Goal: Information Seeking & Learning: Learn about a topic

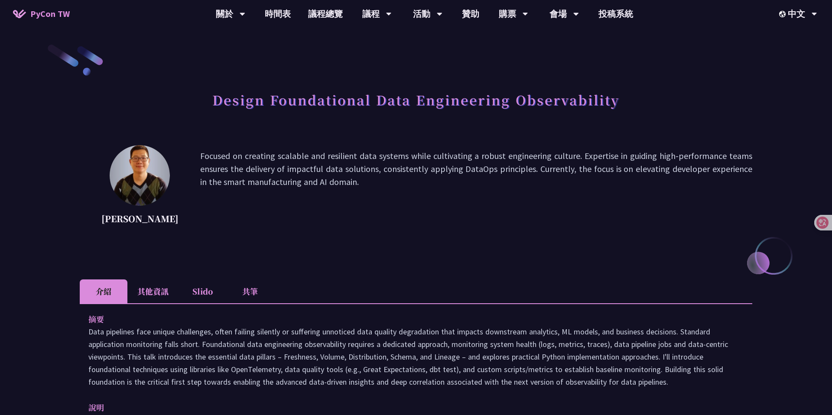
click at [376, 170] on p "Focused on creating scalable and resilient data systems while cultivating a rob…" at bounding box center [476, 189] width 552 height 78
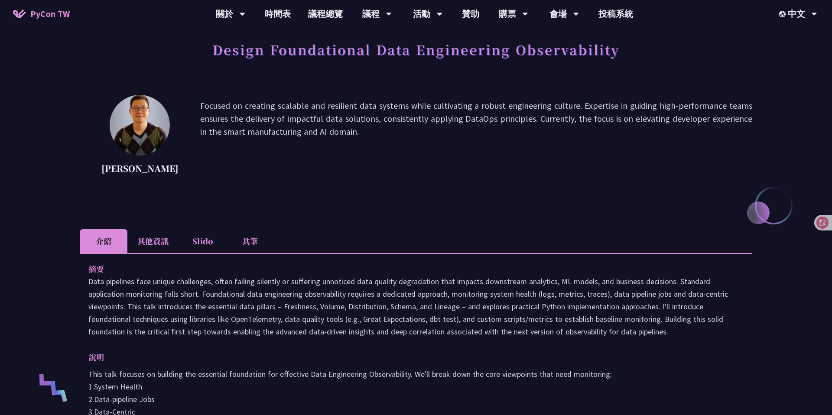
scroll to position [52, 0]
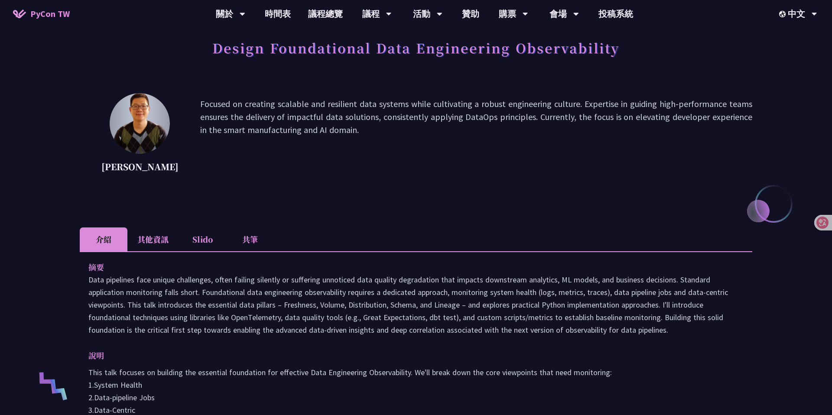
click at [201, 240] on li "Slido" at bounding box center [203, 240] width 48 height 24
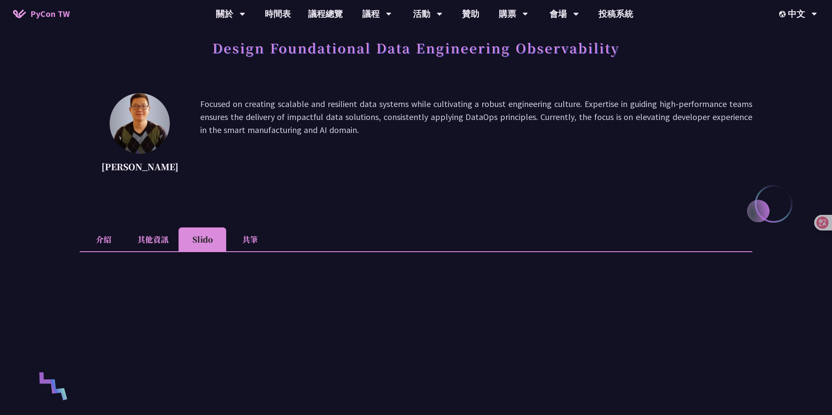
click at [254, 242] on li "共筆" at bounding box center [250, 240] width 48 height 24
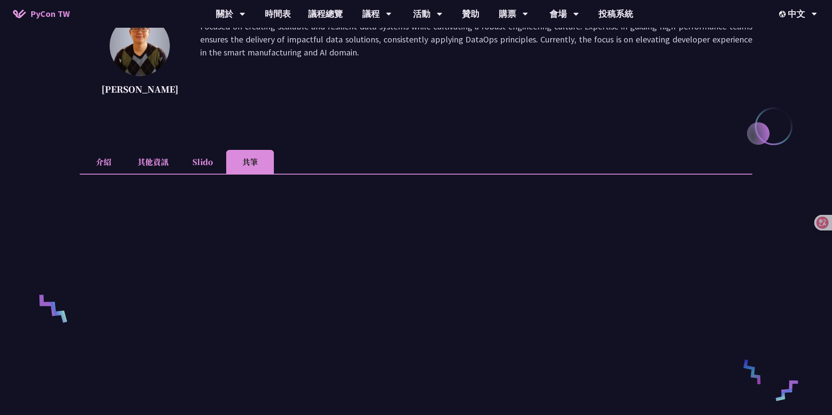
scroll to position [23, 0]
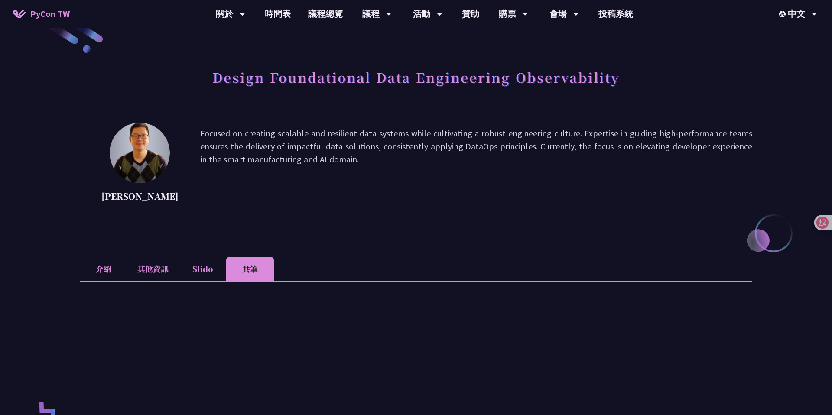
click at [195, 267] on li "Slido" at bounding box center [203, 269] width 48 height 24
click at [249, 263] on li "共筆" at bounding box center [250, 269] width 48 height 24
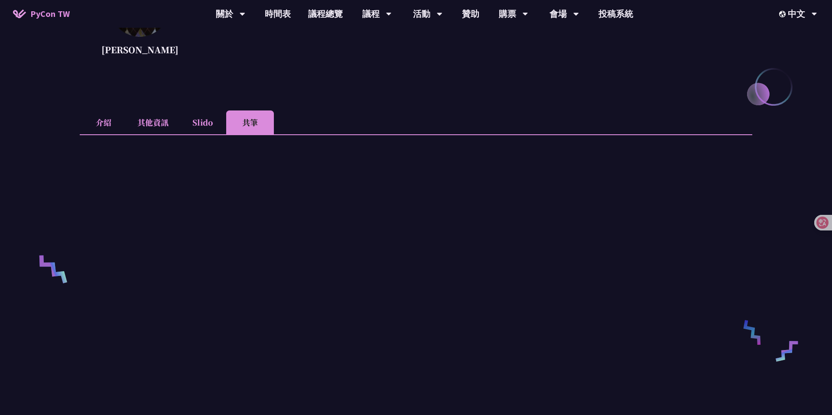
scroll to position [250, 0]
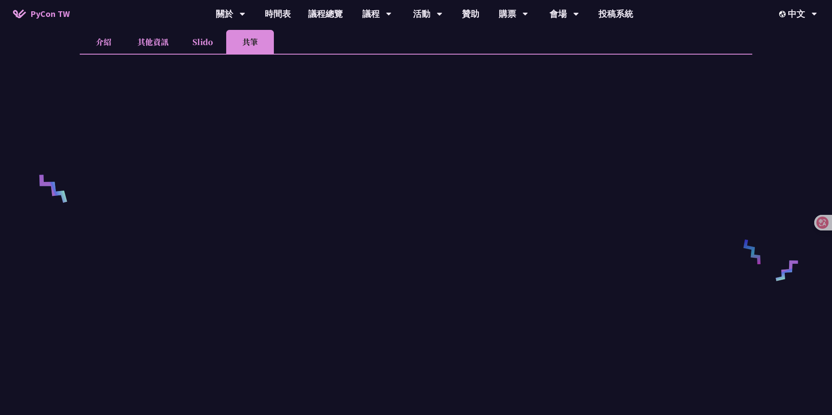
click at [153, 41] on li "其他資訊" at bounding box center [152, 42] width 51 height 24
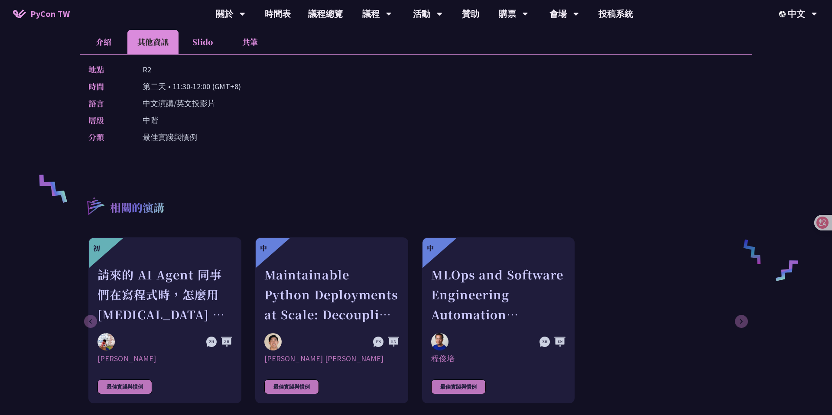
click at [251, 46] on li "共筆" at bounding box center [250, 42] width 48 height 24
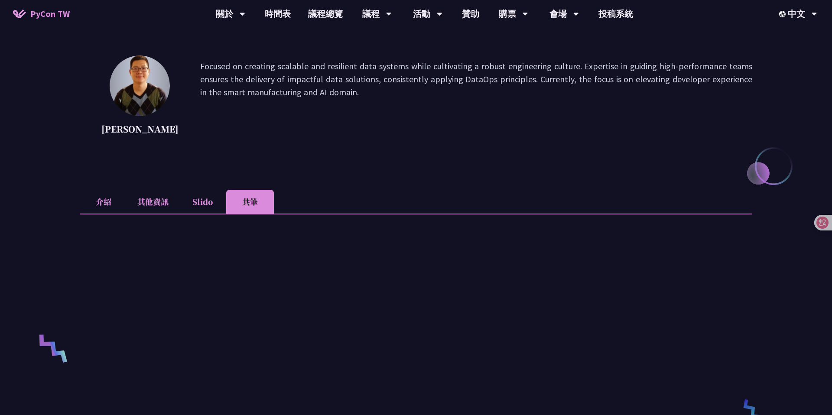
scroll to position [26, 0]
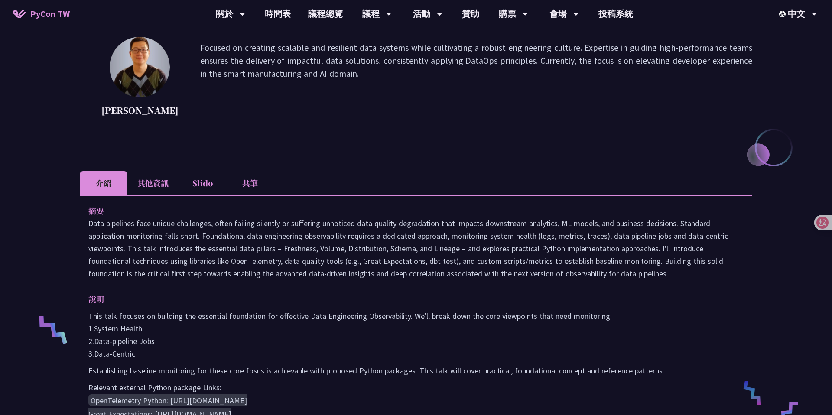
scroll to position [111, 0]
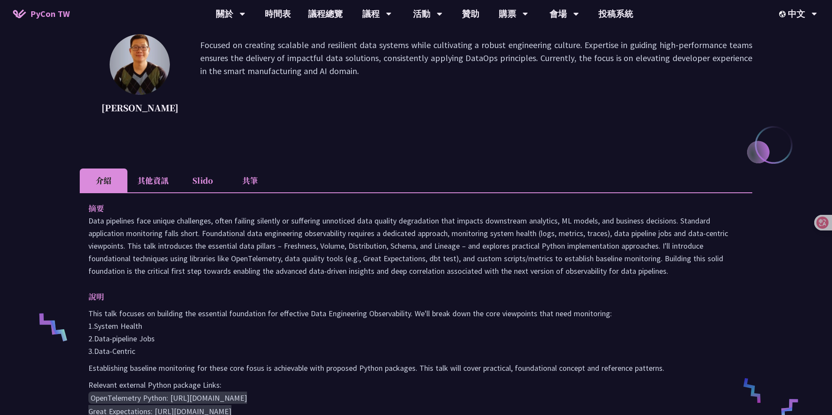
click at [252, 183] on li "共筆" at bounding box center [250, 181] width 48 height 24
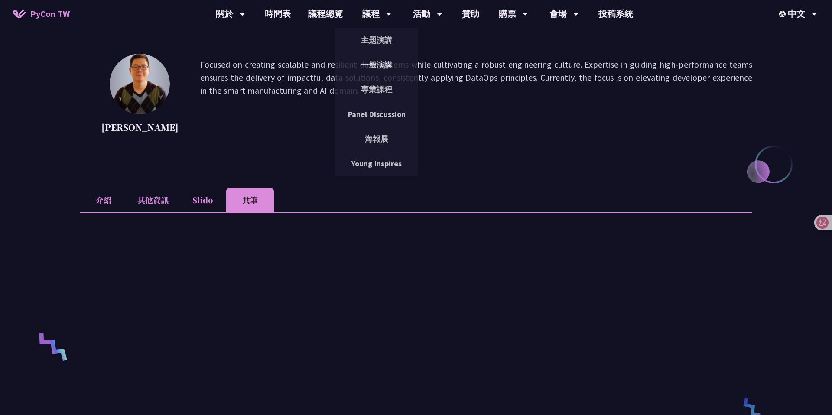
scroll to position [4, 0]
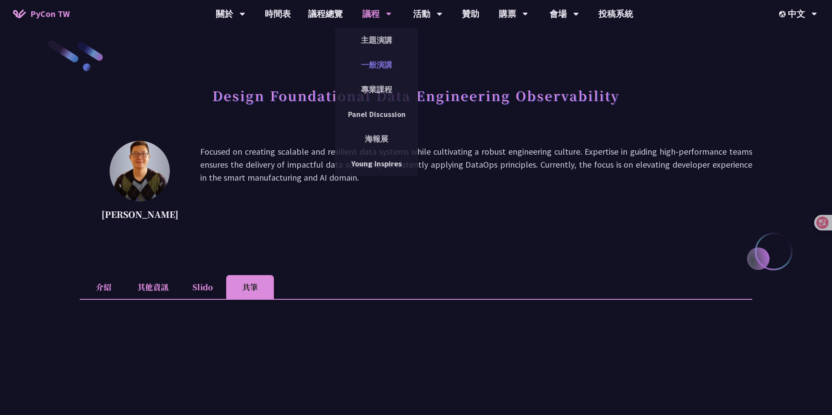
click at [389, 56] on link "一般演講" at bounding box center [376, 65] width 83 height 20
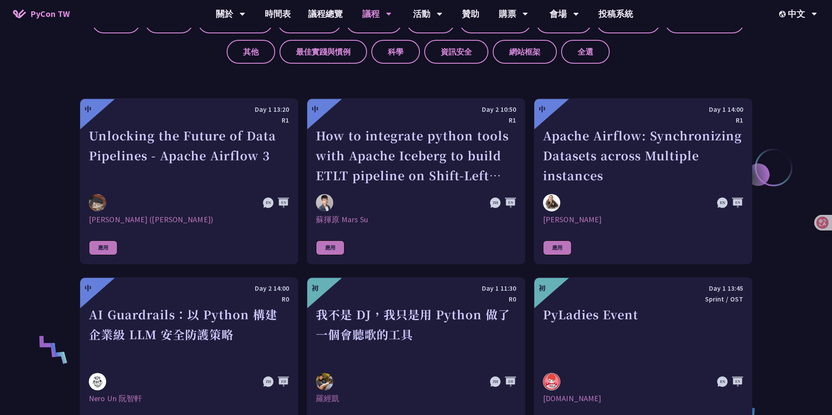
scroll to position [1061, 0]
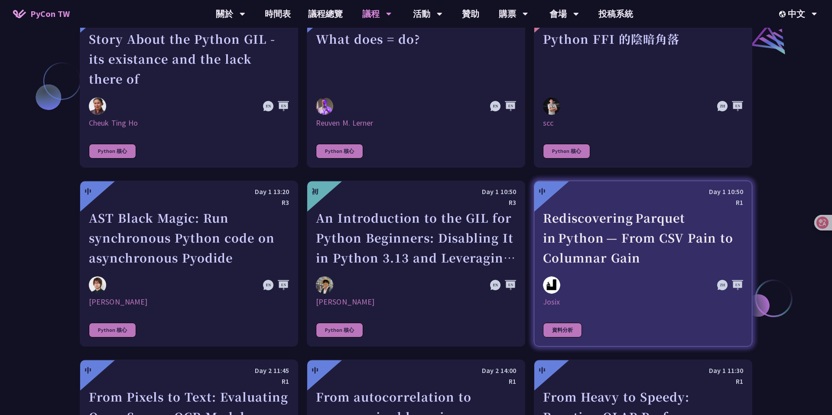
click at [653, 228] on div "Rediscovering Parquet in Python — From CSV Pain to Columnar Gain" at bounding box center [643, 238] width 200 height 60
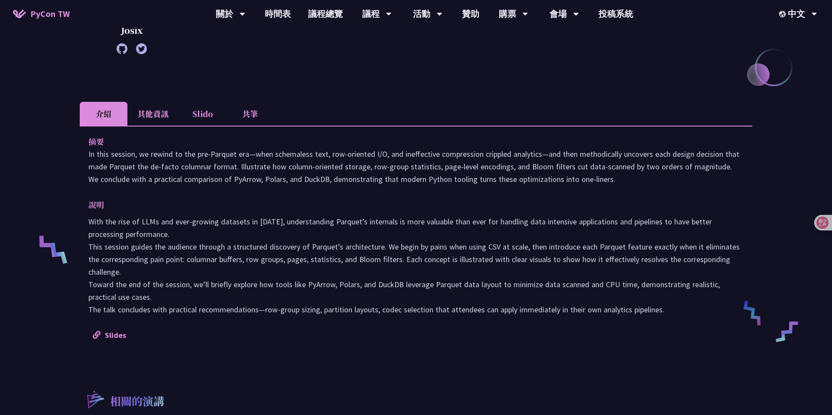
scroll to position [195, 0]
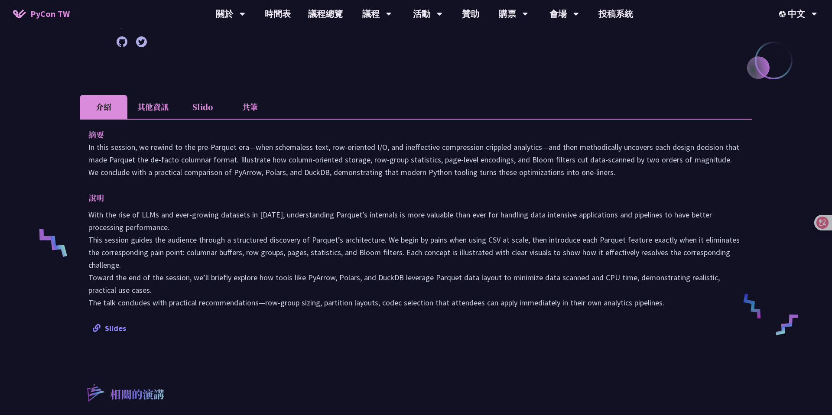
click at [104, 330] on link "Slides" at bounding box center [109, 328] width 33 height 10
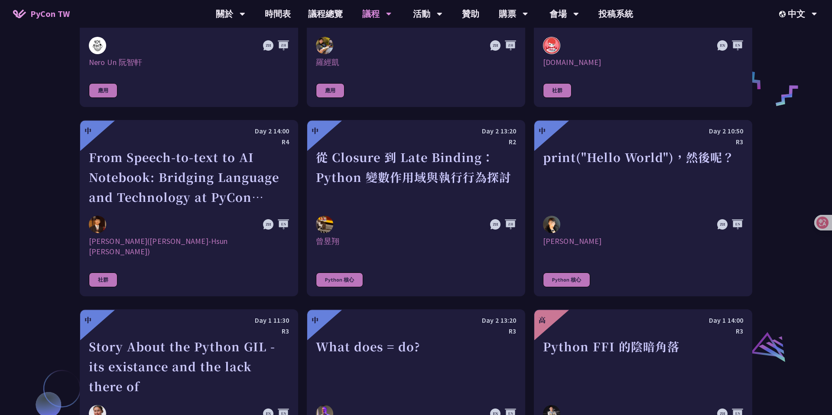
scroll to position [2334, 0]
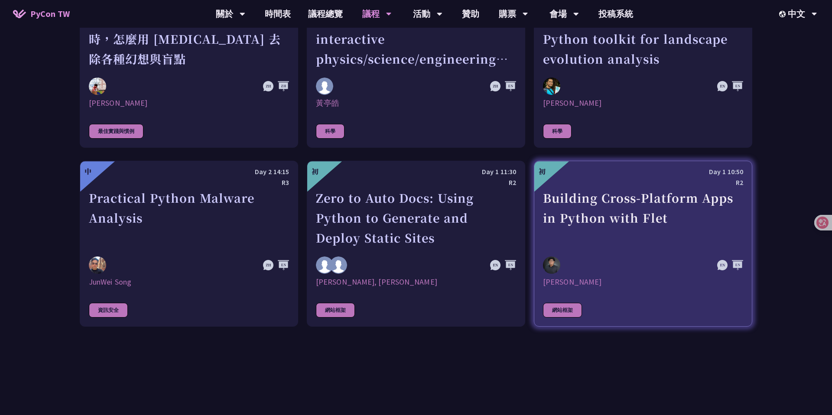
click at [626, 193] on div "Building Cross-Platform Apps in Python with Flet" at bounding box center [643, 218] width 200 height 60
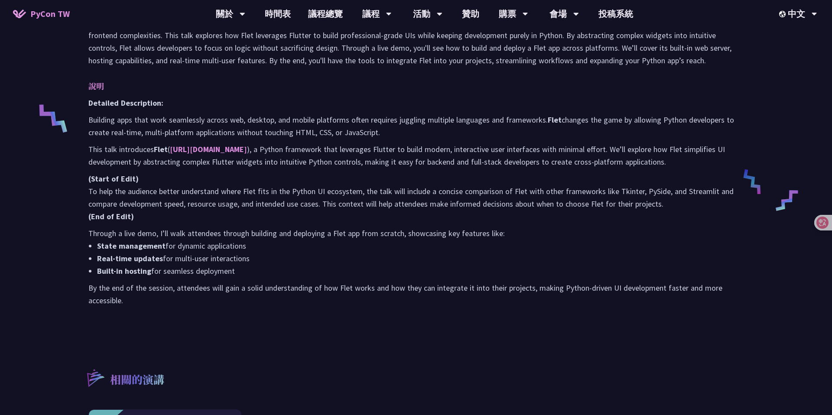
scroll to position [310, 0]
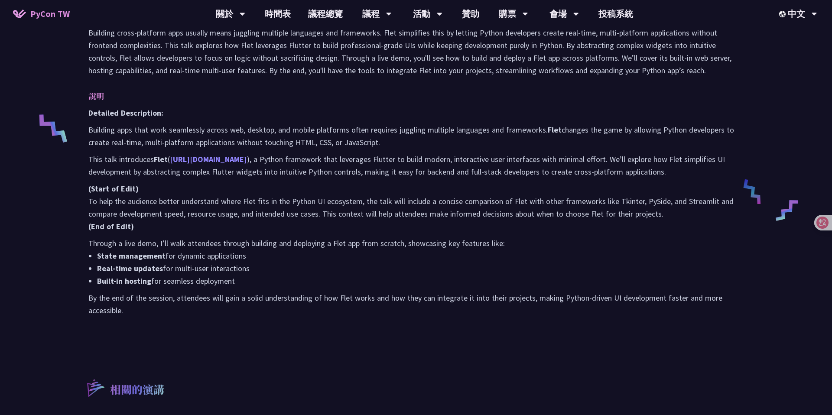
click at [185, 161] on link "https://flet.dev" at bounding box center [208, 159] width 77 height 10
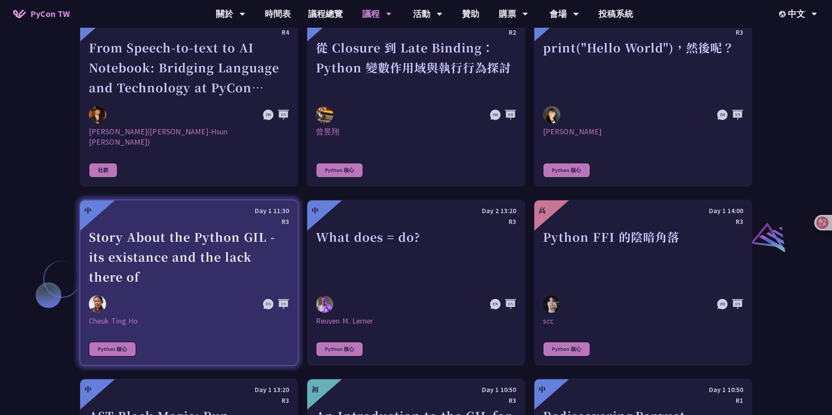
scroll to position [524, 0]
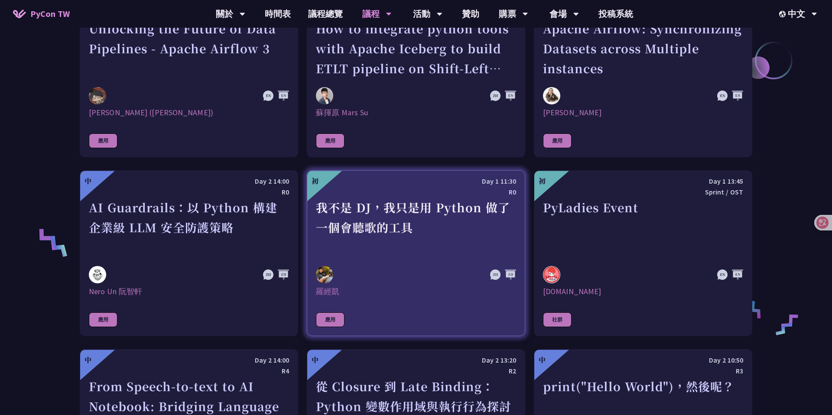
click at [449, 206] on div "我不是 DJ，我只是用 Python 做了一個會聽歌的工具" at bounding box center [416, 228] width 200 height 60
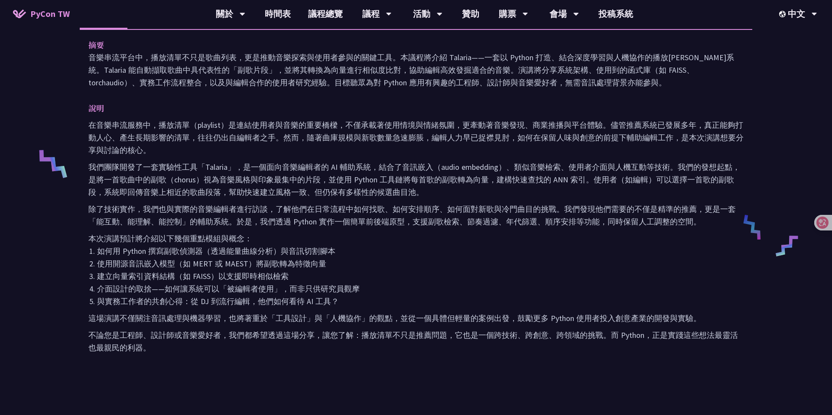
scroll to position [265, 0]
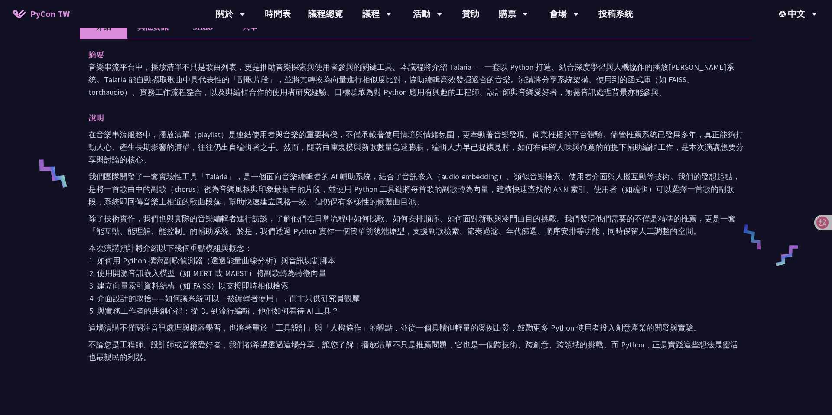
click at [381, 254] on li "如何用 Python 撰寫副歌偵測器（透過能量曲線分析）與音訊切割腳本" at bounding box center [420, 260] width 647 height 13
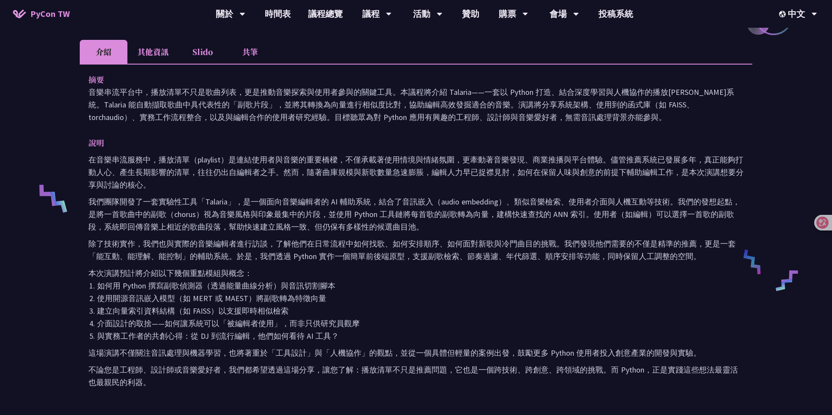
scroll to position [238, 0]
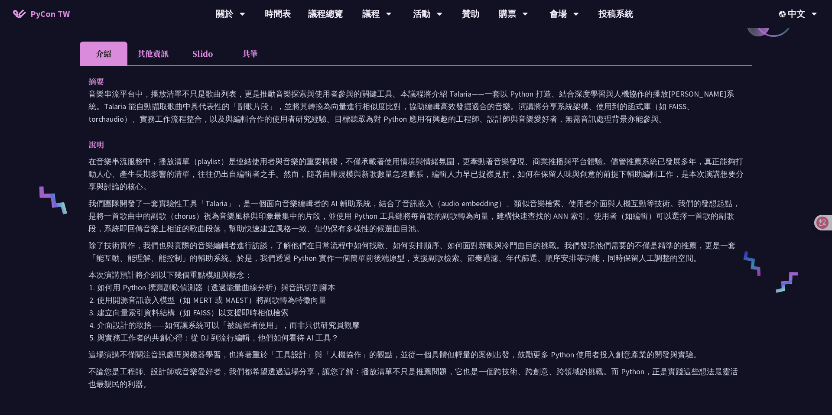
click at [171, 53] on li "其他資訊" at bounding box center [152, 54] width 51 height 24
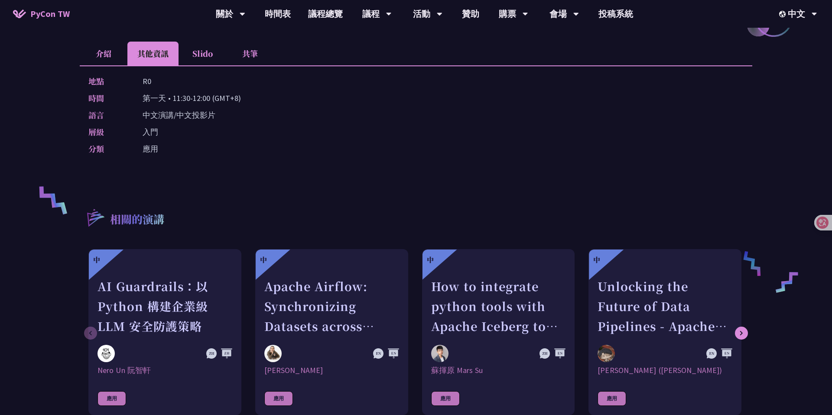
click at [203, 49] on li "Slido" at bounding box center [203, 54] width 48 height 24
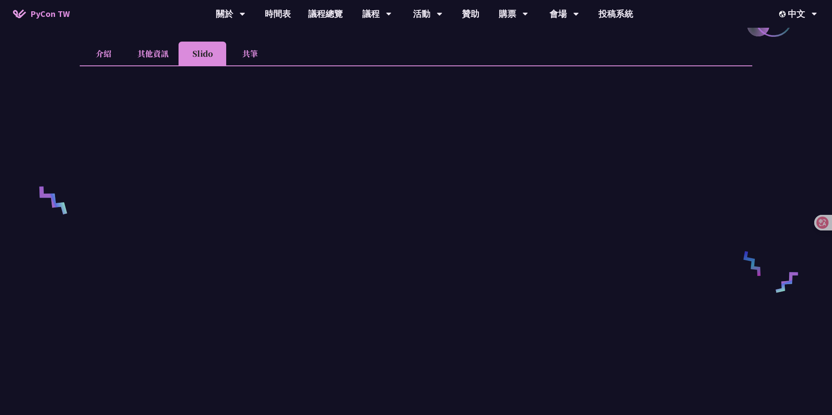
click at [104, 56] on li "介紹" at bounding box center [104, 54] width 48 height 24
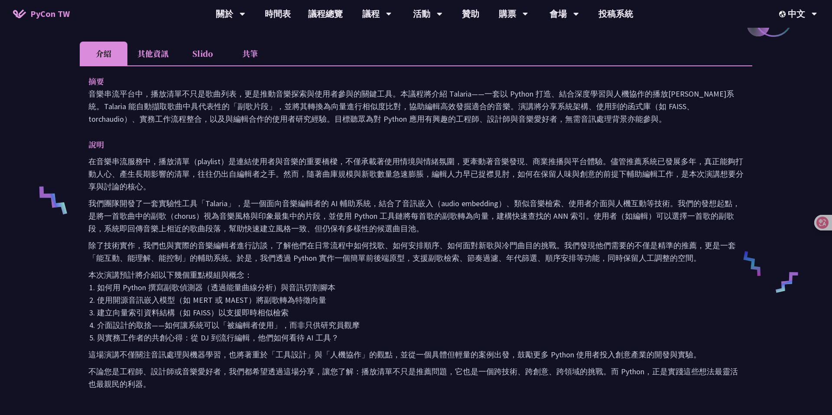
click at [267, 226] on p "我們團隊開發了一套實驗性工具「Talaria」，是一個面向音樂編輯者的 AI 輔助系統，結合了音訊嵌入（audio embedding）、類似音樂檢索、使用者…" at bounding box center [415, 216] width 655 height 38
click at [322, 253] on p "除了技術實作，我們也與實際的音樂編輯者進行訪談，了解他們在日常流程中如何找歌、如何安排順序、如何面對新歌與冷門曲目的挑戰。我們發現他們需要的不僅是精準的推薦，…" at bounding box center [415, 251] width 655 height 25
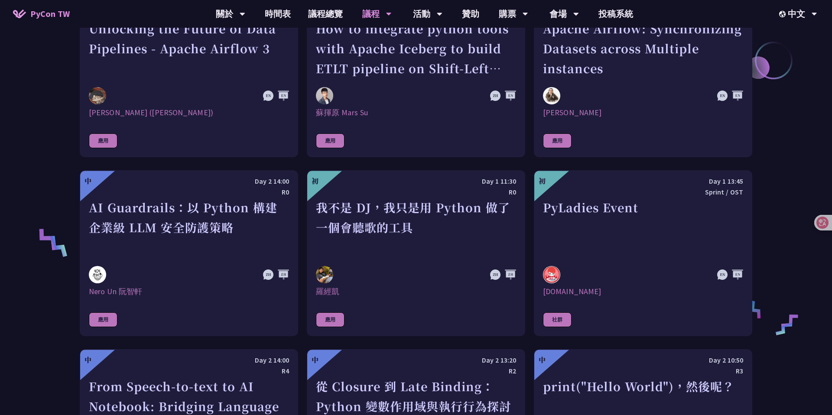
scroll to position [2314, 0]
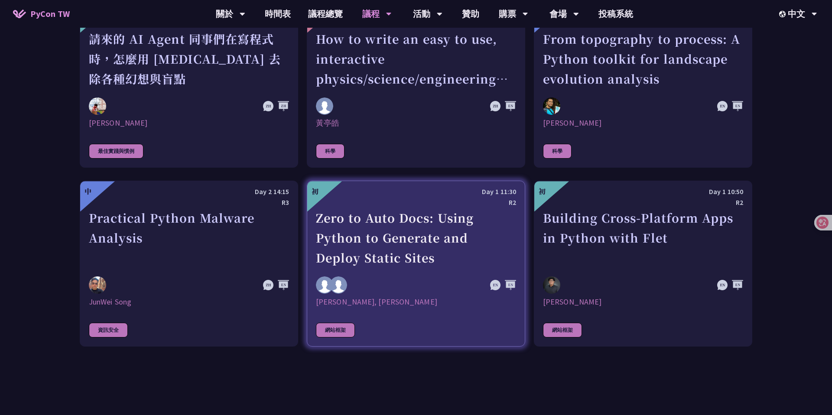
click at [423, 222] on div "Zero to Auto Docs: Using Python to Generate and Deploy Static Sites" at bounding box center [416, 238] width 200 height 60
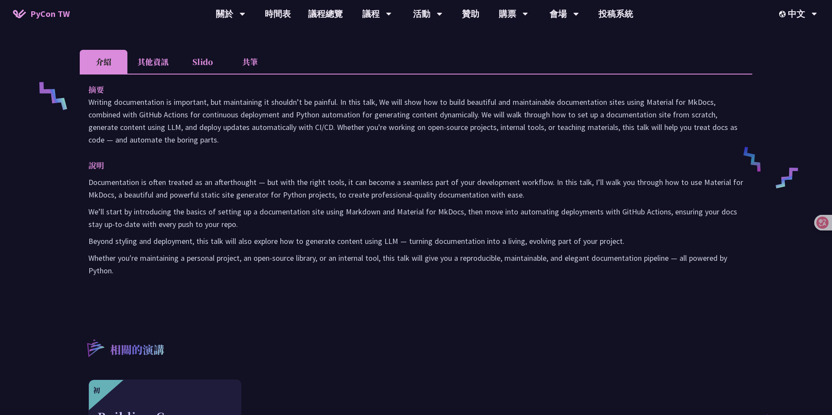
scroll to position [329, 0]
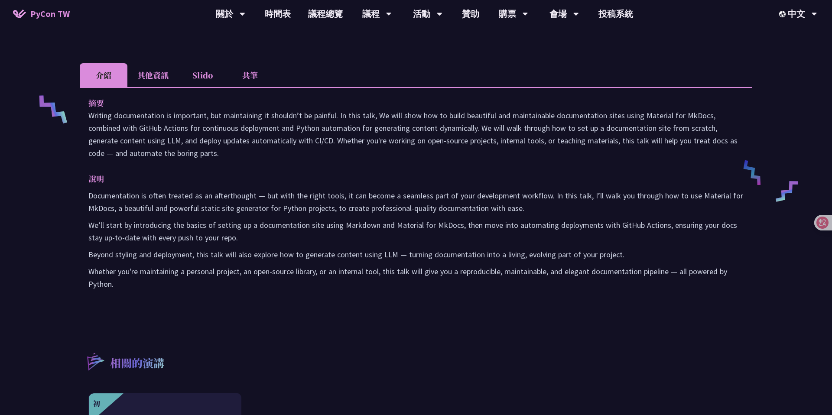
click at [255, 140] on p "Writing documentation is important, but maintaining it shouldn’t be painful. In…" at bounding box center [415, 134] width 655 height 50
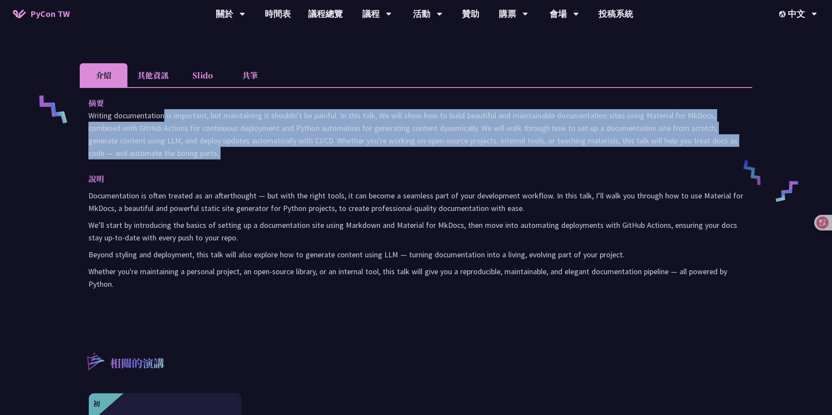
click at [380, 220] on p "We’ll start by introducing the basics of setting up a documentation site using …" at bounding box center [415, 231] width 655 height 25
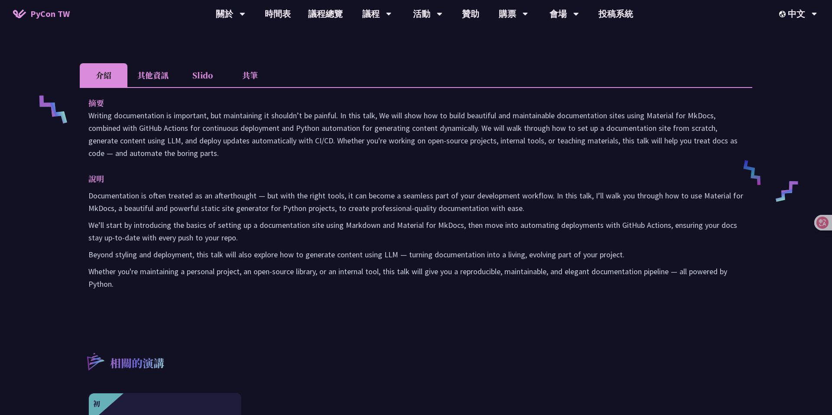
click at [324, 216] on div "Documentation is often treated as an afterthought — but with the right tools, i…" at bounding box center [415, 239] width 655 height 101
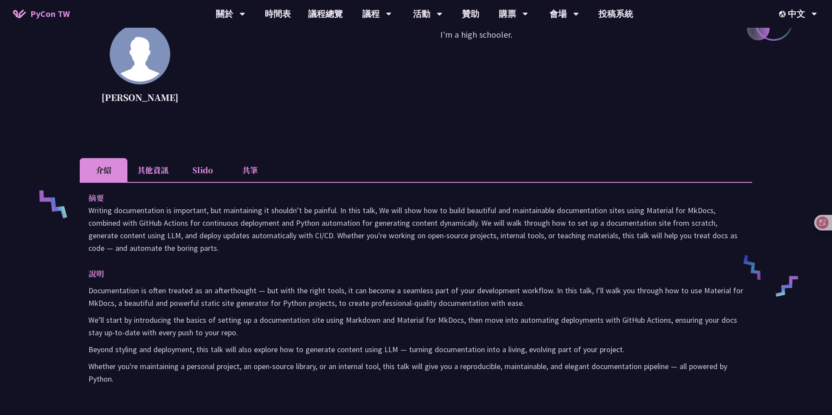
click at [250, 166] on li "共筆" at bounding box center [250, 170] width 48 height 24
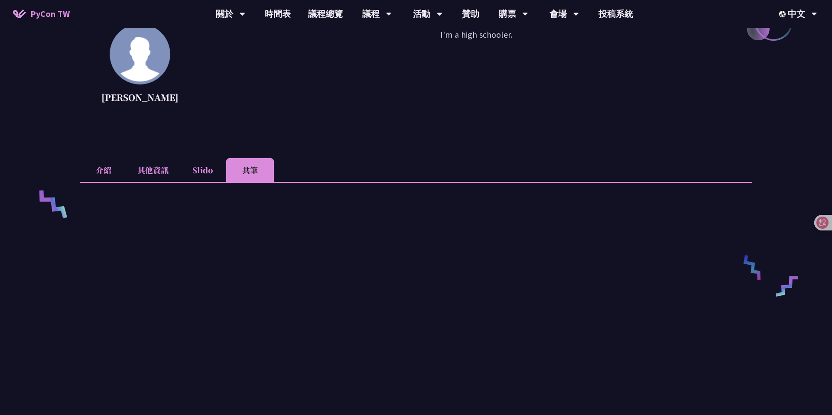
click at [206, 171] on li "Slido" at bounding box center [203, 170] width 48 height 24
click at [177, 171] on li "其他資訊" at bounding box center [152, 170] width 51 height 24
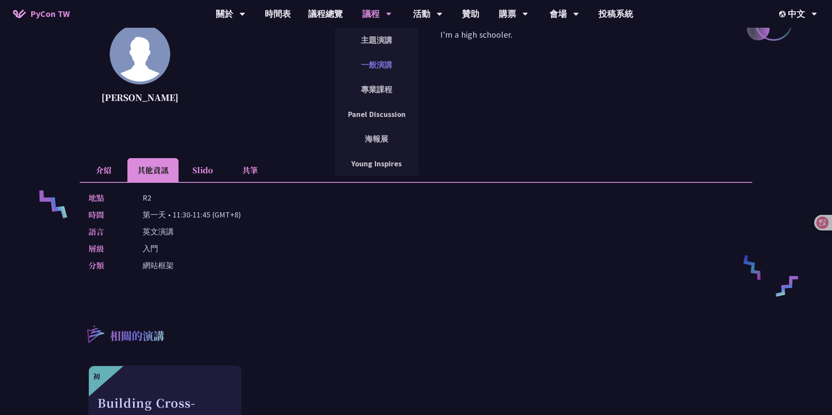
click at [373, 68] on link "一般演講" at bounding box center [376, 65] width 83 height 20
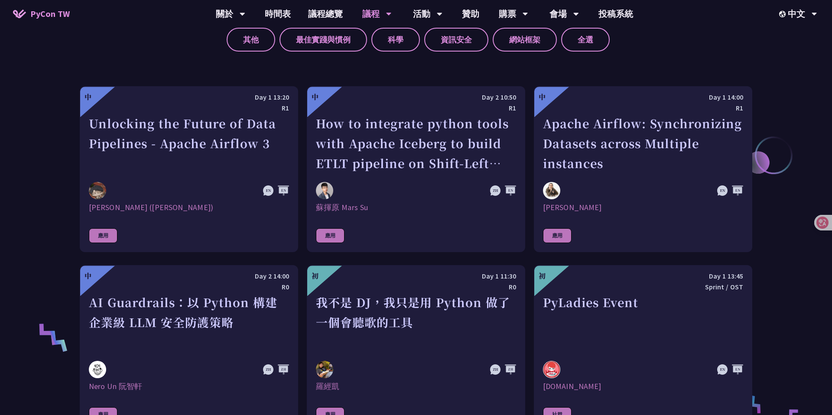
scroll to position [1061, 0]
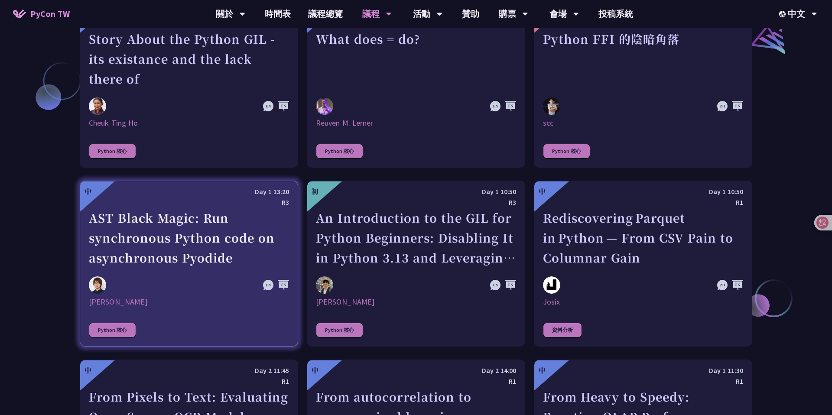
click at [168, 220] on div "AST Black Magic: Run synchronous Python code on asynchronous Pyodide" at bounding box center [189, 238] width 200 height 60
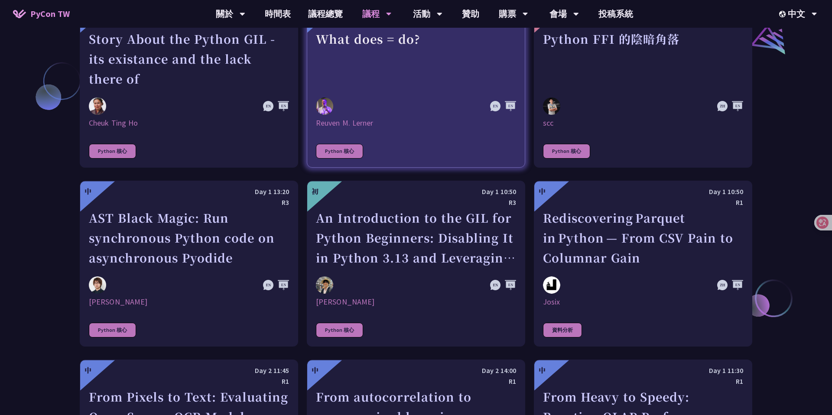
scroll to position [365, 0]
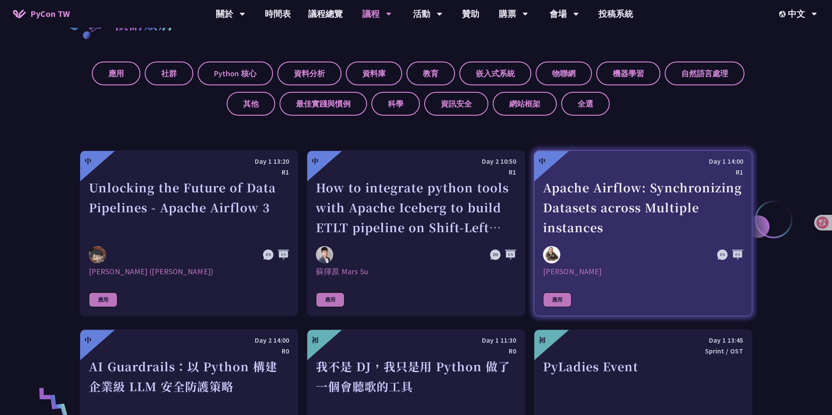
click at [656, 205] on div "Apache Airflow: Synchronizing Datasets across Multiple instances" at bounding box center [643, 208] width 200 height 60
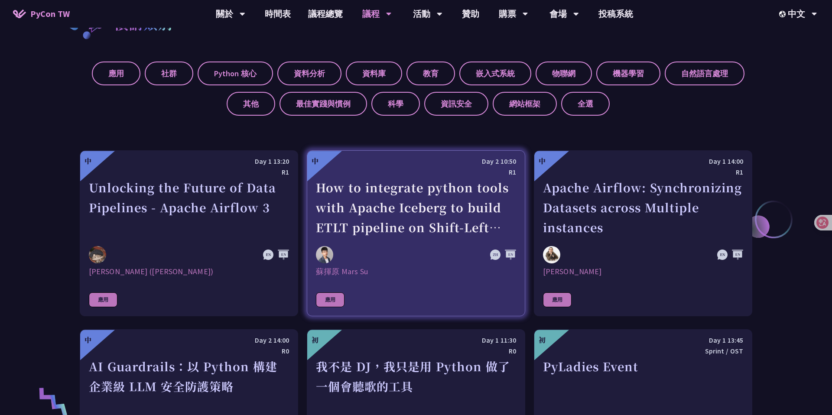
click at [400, 242] on link "中 Day 2 10:50 R1 How to integrate python tools with Apache Iceberg to build ETL…" at bounding box center [416, 233] width 218 height 166
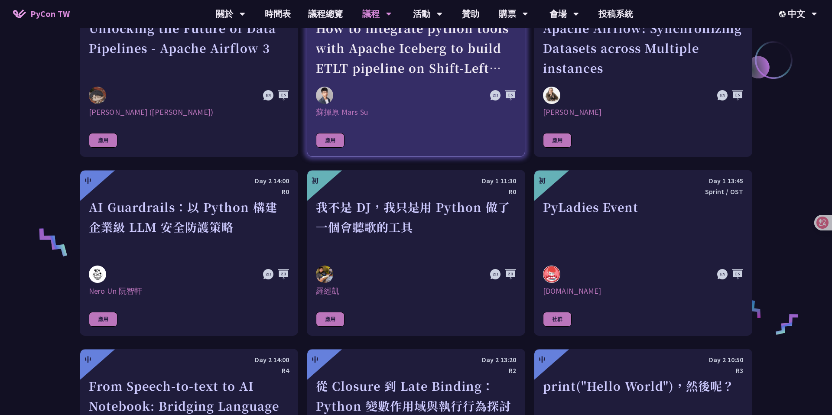
scroll to position [526, 0]
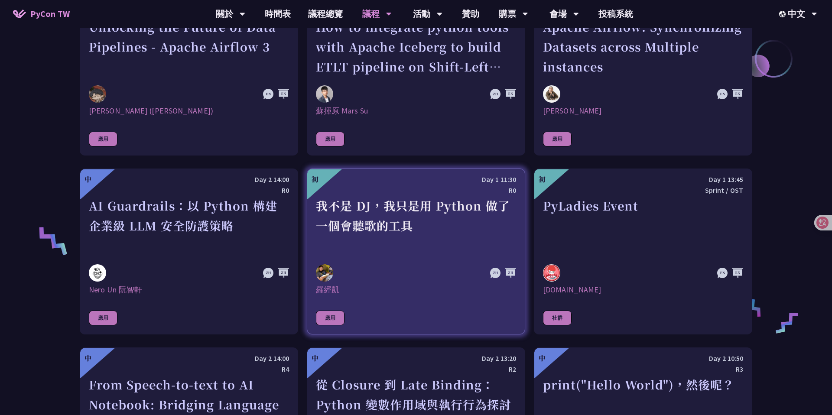
click at [403, 223] on div "我不是 DJ，我只是用 Python 做了一個會聽歌的工具" at bounding box center [416, 226] width 200 height 60
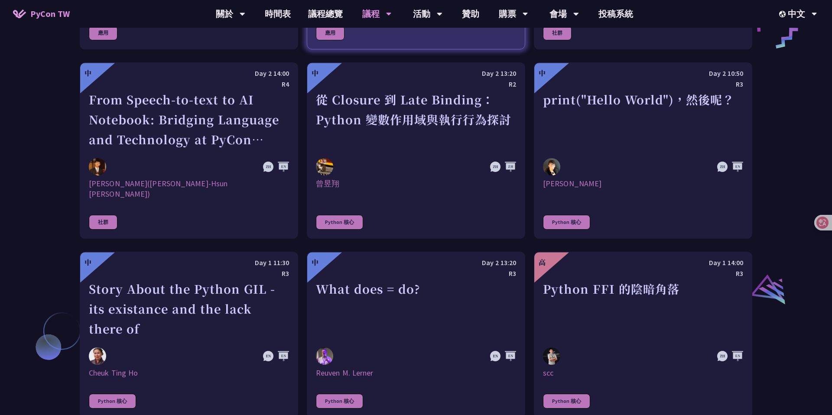
scroll to position [827, 0]
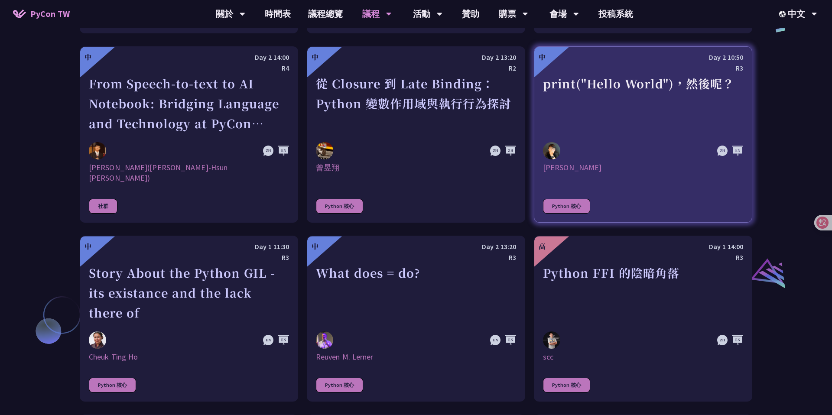
click at [635, 130] on div "print("Hello World")，然後呢？" at bounding box center [643, 104] width 200 height 60
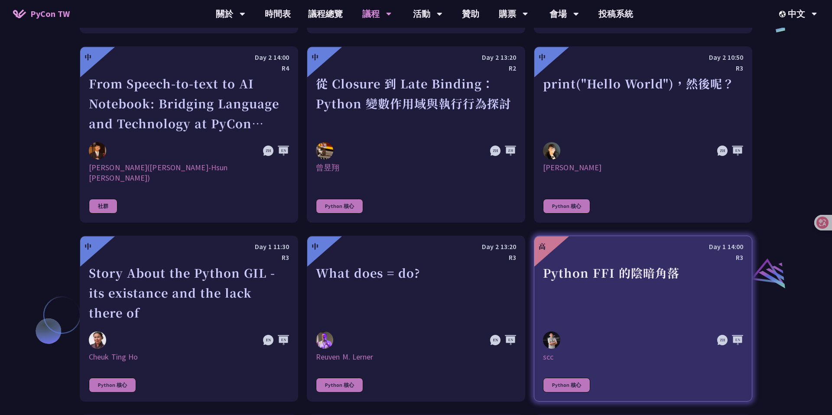
click at [623, 266] on div "Python FFI 的陰暗角落" at bounding box center [643, 293] width 200 height 60
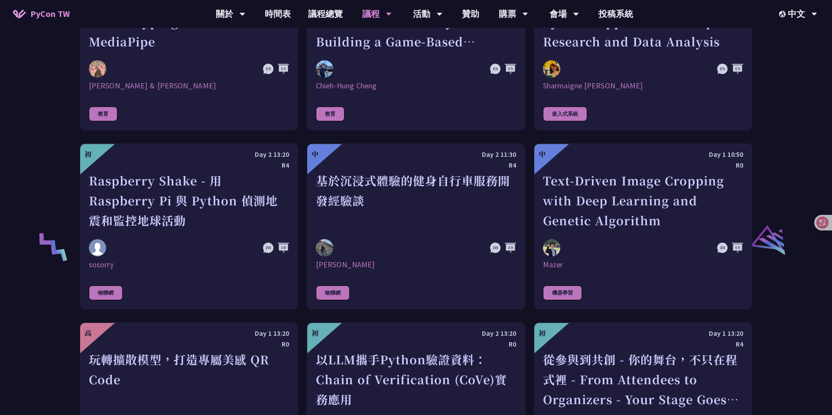
scroll to position [1636, 0]
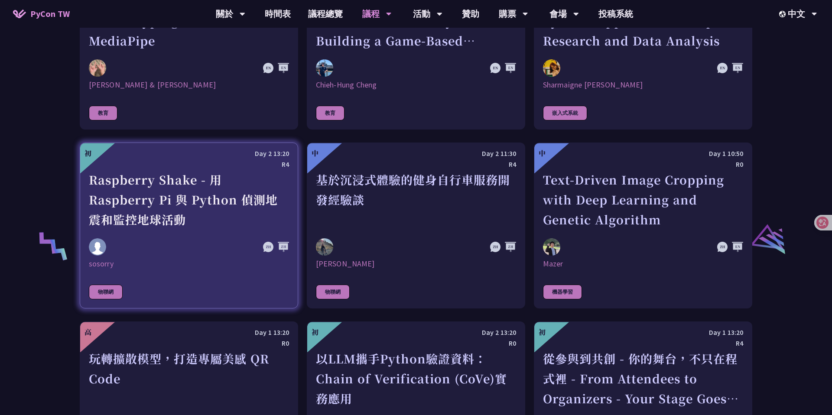
click at [205, 220] on link "初 Day 2 13:20 R4 Raspberry Shake - 用 Raspberry Pi 與 Python 偵測地震和監控地球活動 sosorry …" at bounding box center [189, 226] width 218 height 166
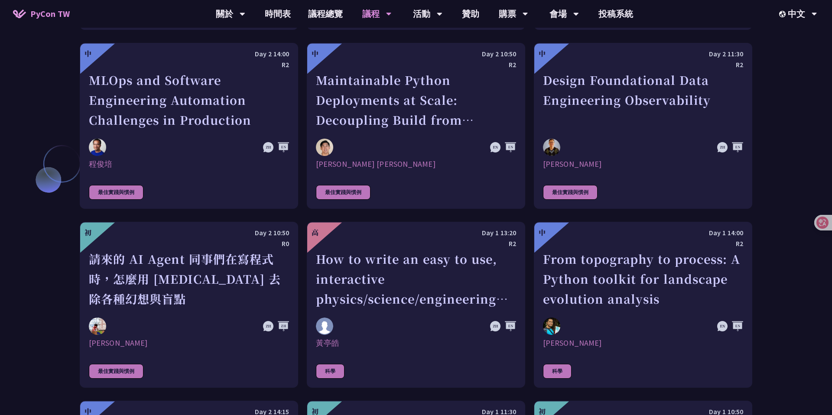
scroll to position [2097, 0]
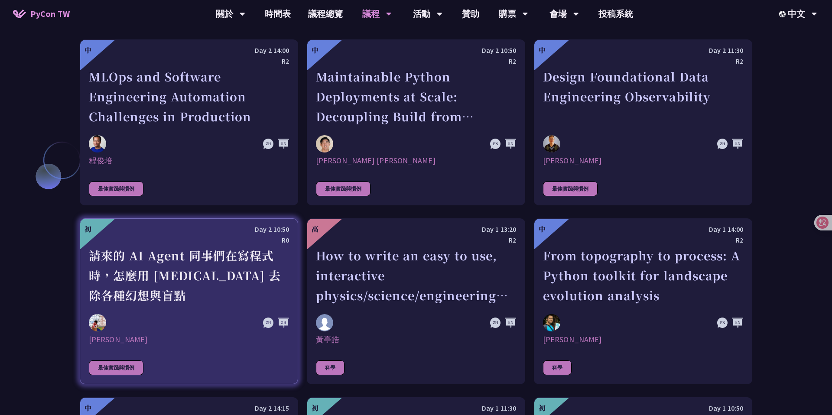
click at [212, 283] on div "請來的 AI Agent 同事們在寫程式時，怎麼用 pytest 去除各種幻想與盲點" at bounding box center [189, 276] width 200 height 60
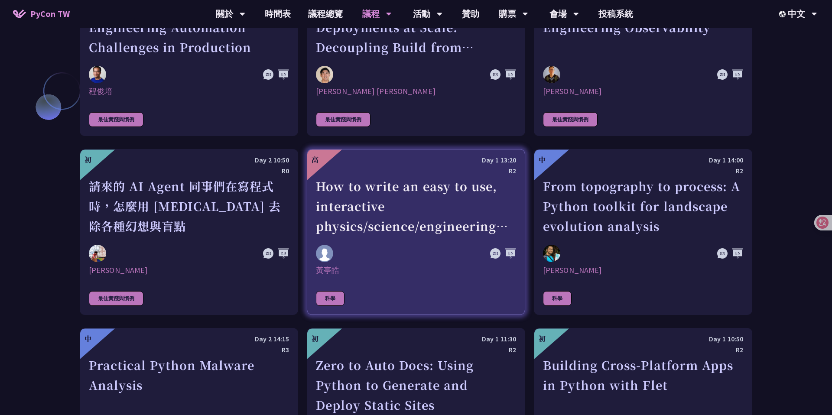
scroll to position [2167, 0]
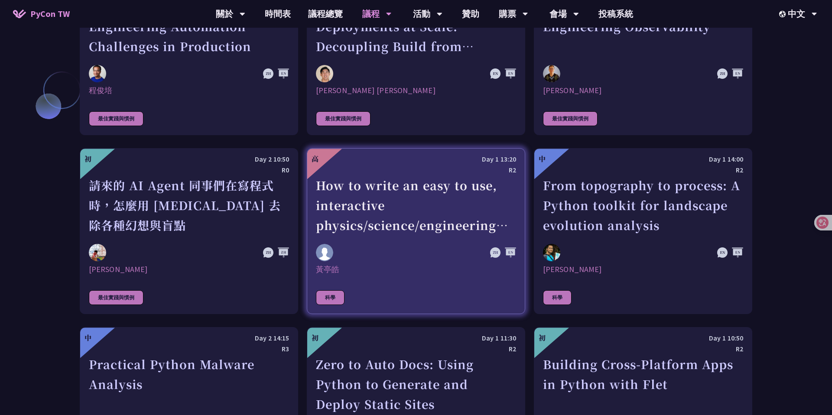
click at [427, 265] on link "高 Day 1 13:20 R2 How to write an easy to use, interactive physics/science/engin…" at bounding box center [416, 231] width 218 height 166
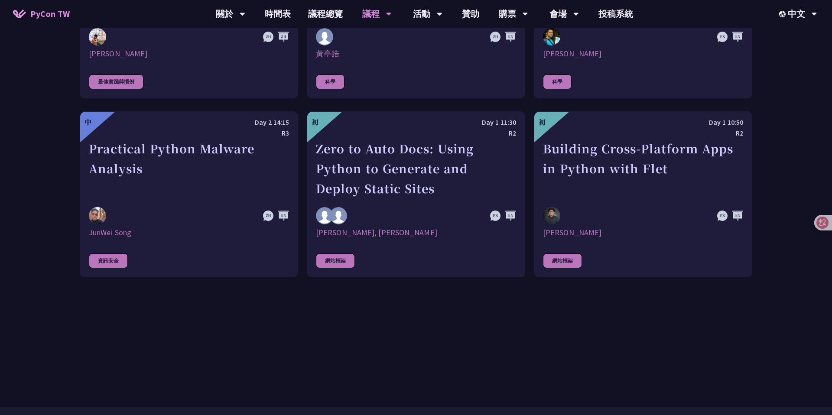
scroll to position [2388, 0]
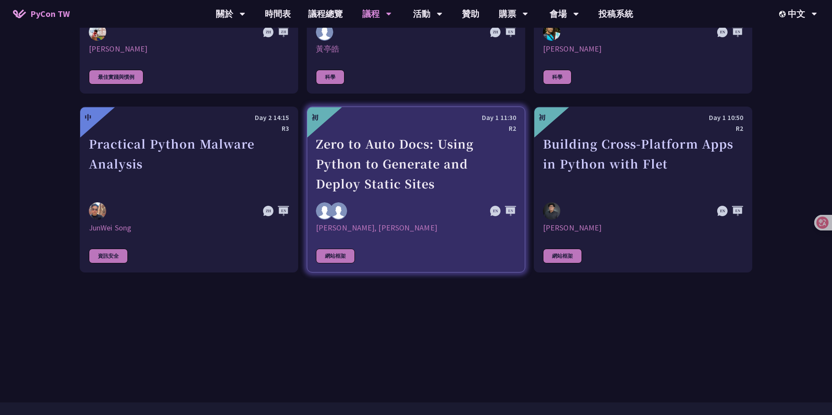
click at [419, 144] on div "Zero to Auto Docs: Using Python to Generate and Deploy Static Sites" at bounding box center [416, 164] width 200 height 60
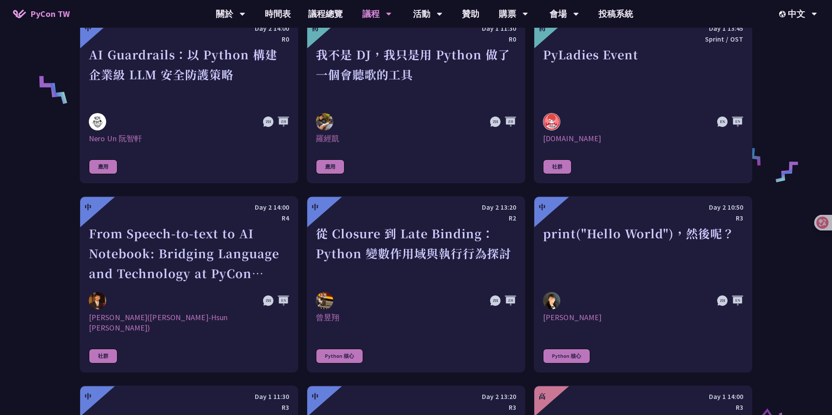
scroll to position [656, 0]
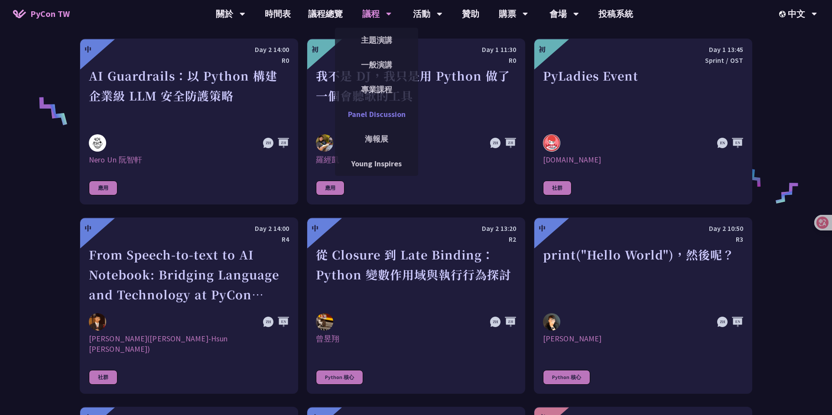
click at [380, 113] on link "Panel Discussion" at bounding box center [376, 114] width 83 height 20
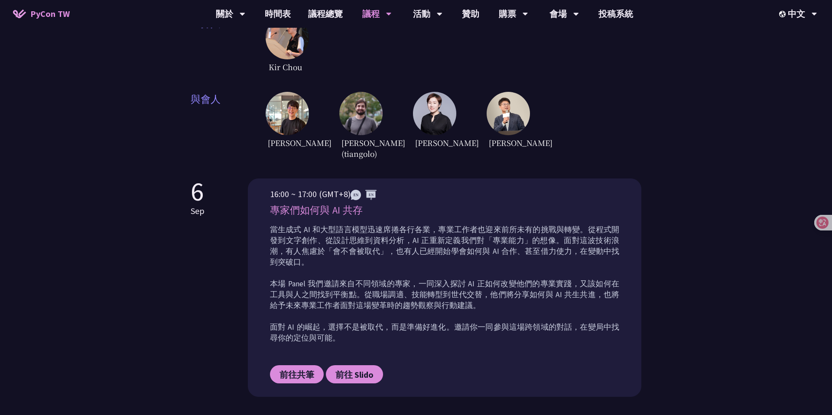
scroll to position [228, 0]
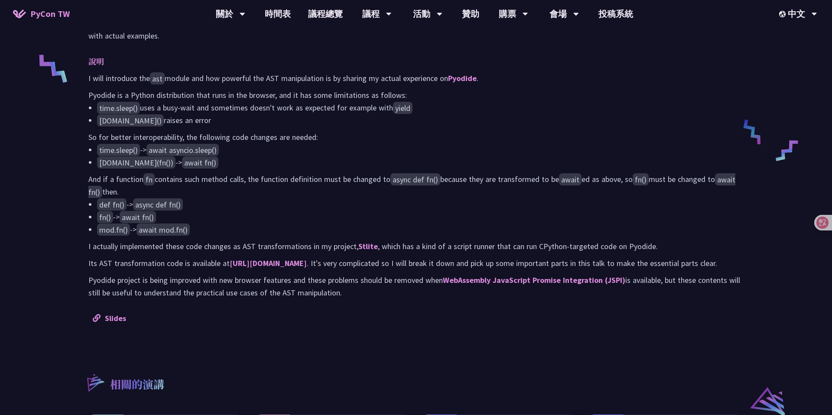
scroll to position [369, 0]
click at [109, 324] on link "Slides" at bounding box center [109, 319] width 33 height 10
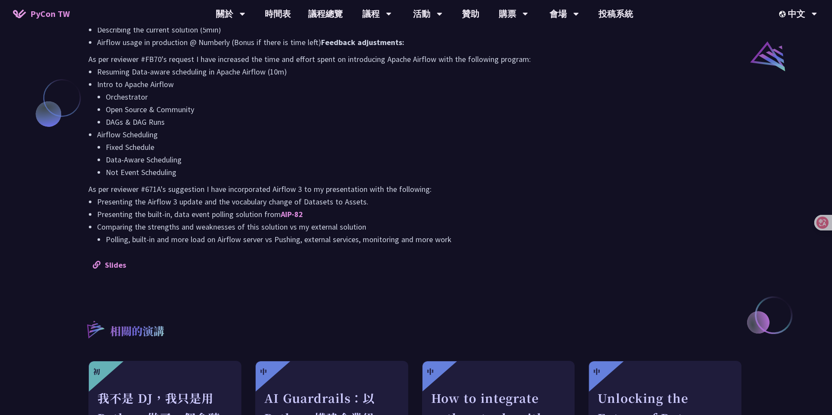
scroll to position [716, 0]
click at [114, 269] on link "Slides" at bounding box center [109, 264] width 33 height 10
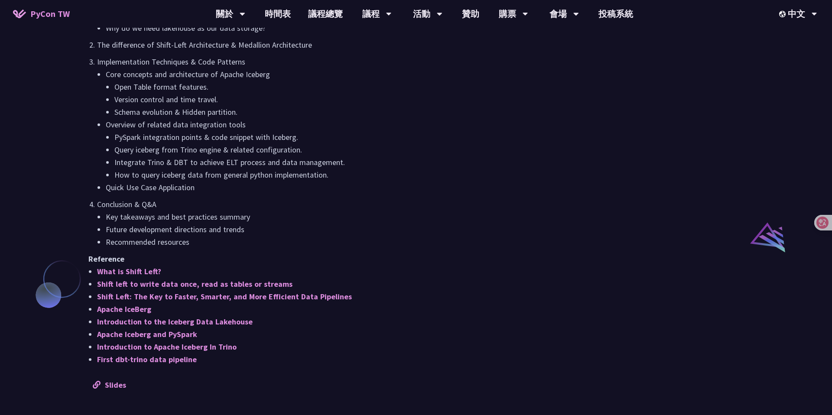
scroll to position [535, 0]
click at [119, 384] on link "Slides" at bounding box center [109, 385] width 33 height 10
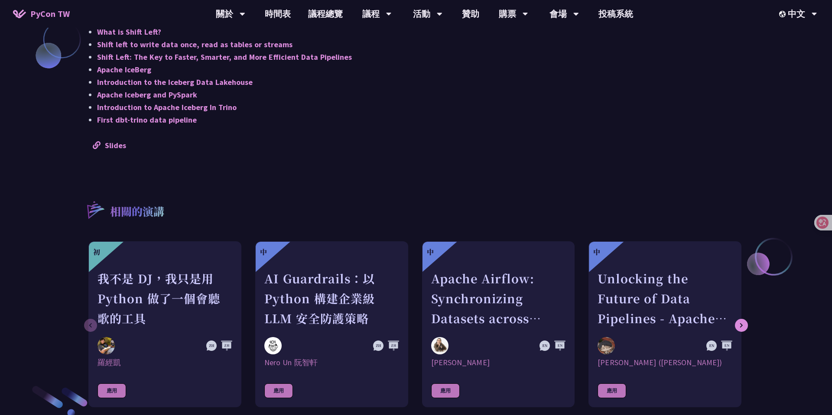
scroll to position [796, 0]
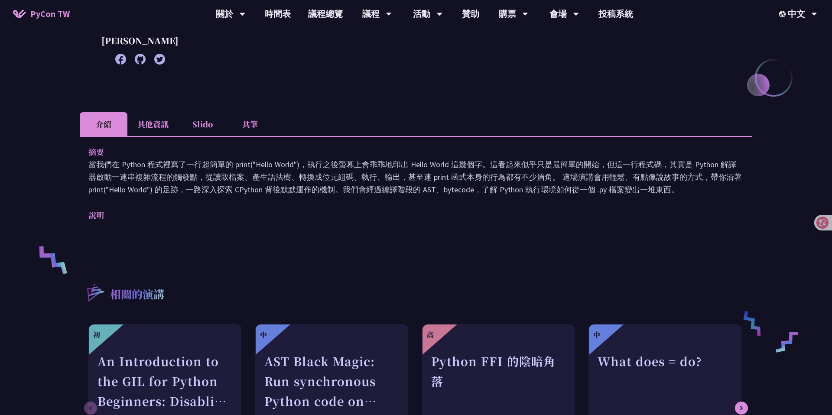
scroll to position [166, 0]
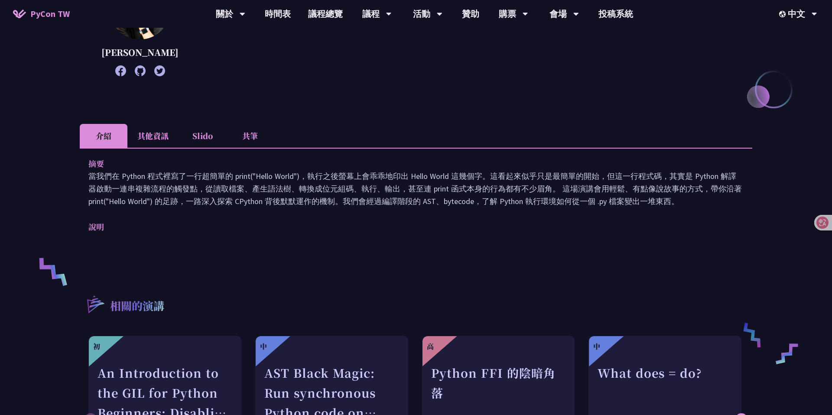
click at [303, 208] on div "摘要 當我們在 Python 程式裡寫了一行超簡單的 print("Hello World")，執行之後螢幕上會乖乖地印出 Hello World 這幾個字。…" at bounding box center [416, 201] width 673 height 107
click at [383, 186] on p "當我們在 Python 程式裡寫了一行超簡單的 print("Hello World")，執行之後螢幕上會乖乖地印出 Hello World 這幾個字。這看起…" at bounding box center [415, 189] width 655 height 38
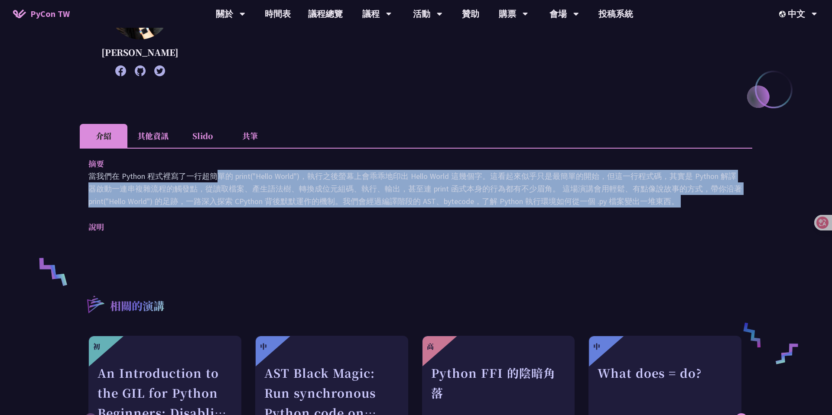
click at [383, 186] on p "當我們在 Python 程式裡寫了一行超簡單的 print("Hello World")，執行之後螢幕上會乖乖地印出 Hello World 這幾個字。這看起…" at bounding box center [415, 189] width 655 height 38
click at [320, 191] on p "當我們在 Python 程式裡寫了一行超簡單的 print("Hello World")，執行之後螢幕上會乖乖地印出 Hello World 這幾個字。這看起…" at bounding box center [415, 189] width 655 height 38
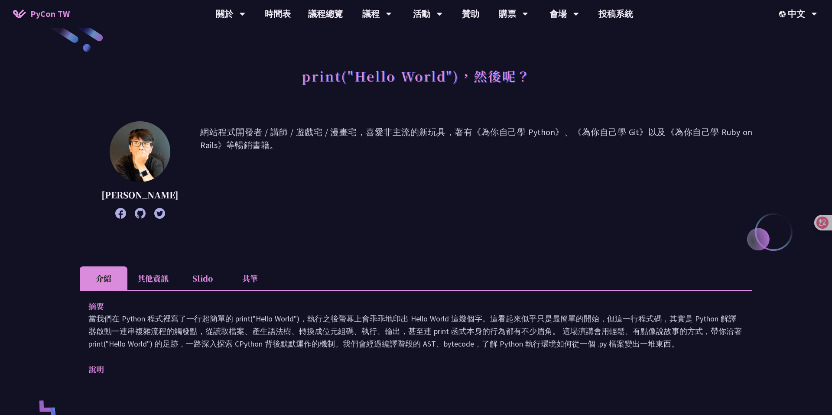
scroll to position [26, 0]
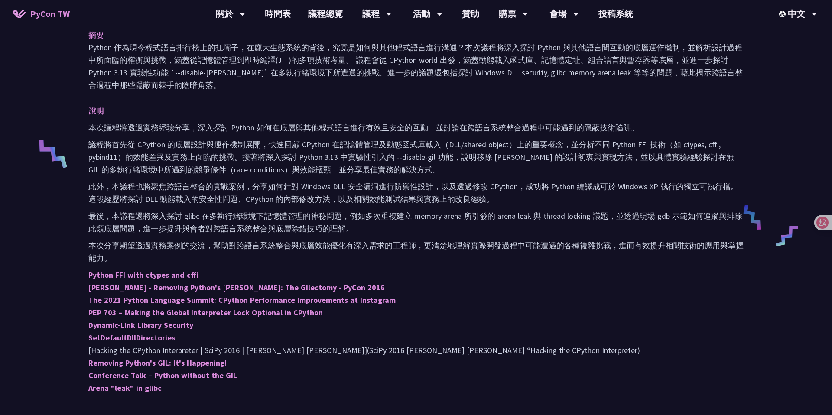
scroll to position [281, 0]
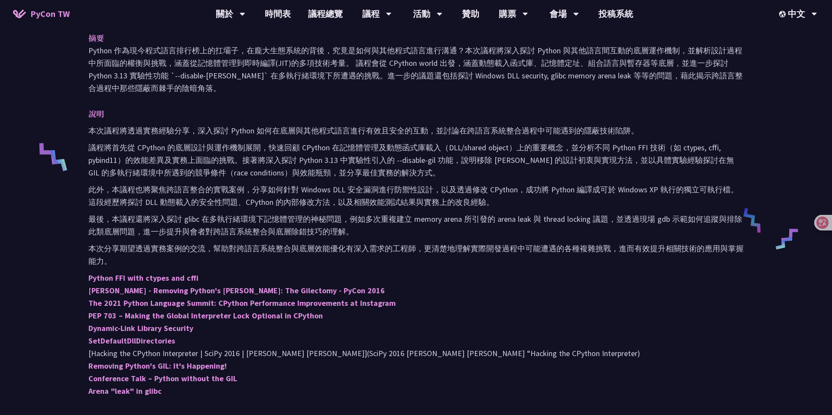
click at [254, 137] on div "本次議程將透過實務經驗分享，深入探討 Python 如何在底層與其他程式語言進行有效且安全的互動，並討論在跨語言系統整合過程中可能遇到的隱蔽技術陷阱。 議程將…" at bounding box center [415, 260] width 655 height 273
click at [295, 155] on p "議程將首先從 CPython 的底層設計與運作機制展開，快速回顧 CPython 在記憶體管理及動態函式庫載入（DLL/shared object）上的重要概…" at bounding box center [415, 160] width 655 height 38
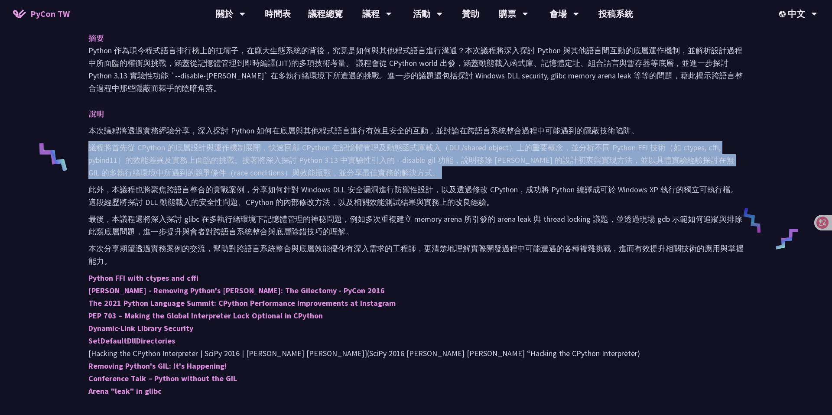
click at [352, 159] on p "議程將首先從 CPython 的底層設計與運作機制展開，快速回顧 CPython 在記憶體管理及動態函式庫載入（DLL/shared object）上的重要概…" at bounding box center [415, 160] width 655 height 38
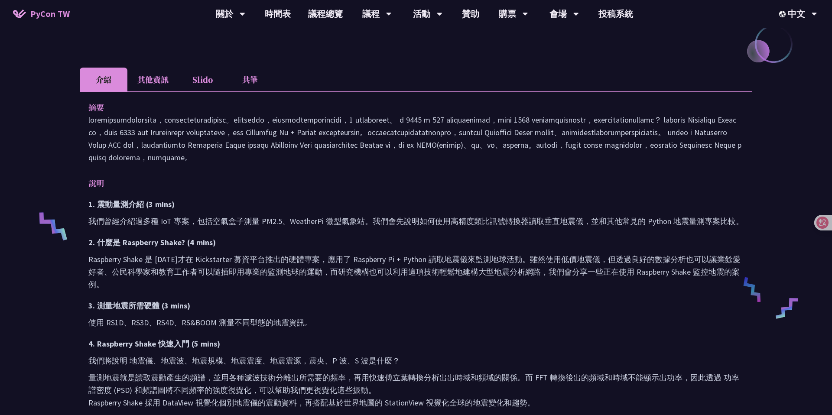
scroll to position [208, 0]
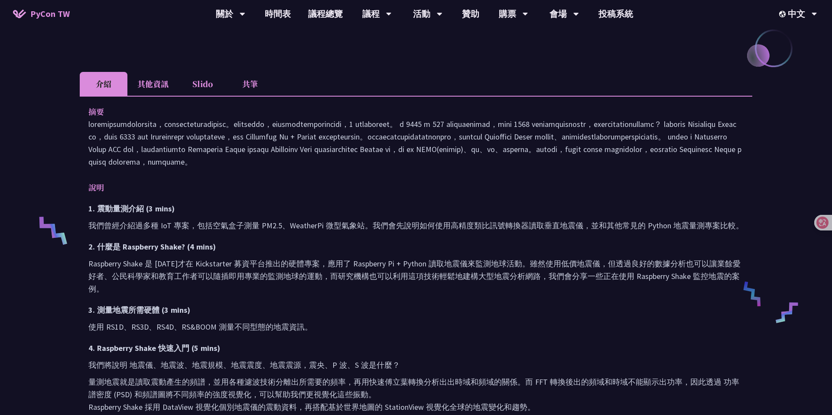
click at [251, 215] on h3 "1. 震動量測介紹 (3 mins)" at bounding box center [415, 208] width 655 height 13
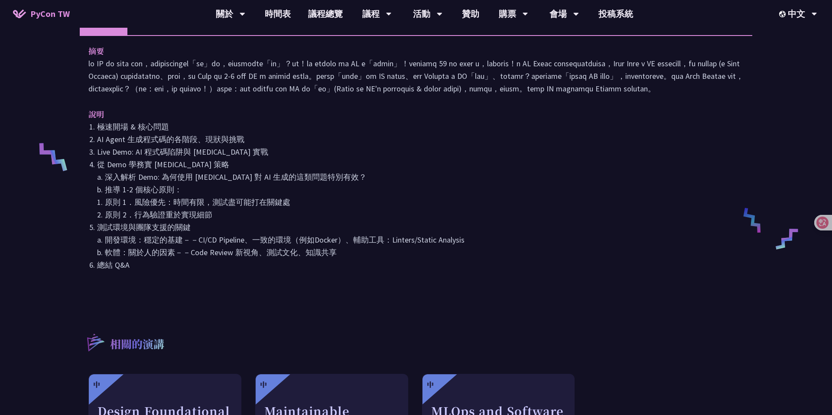
scroll to position [280, 0]
click at [267, 159] on li "Live Demo: AI 程式碼陷阱與 pytest 實戰" at bounding box center [420, 152] width 647 height 13
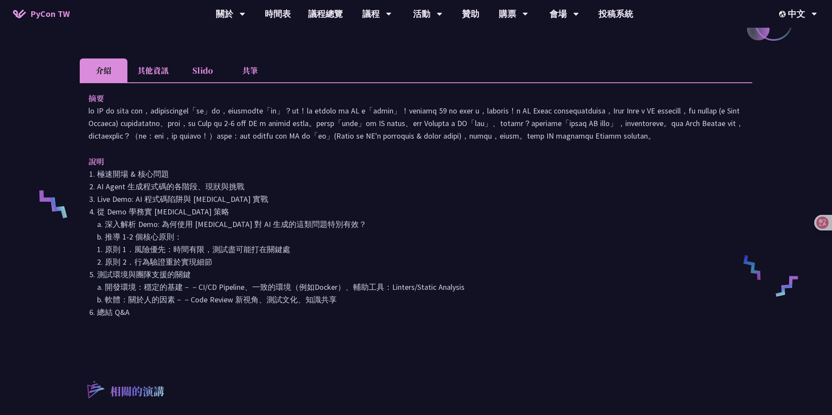
scroll to position [232, 0]
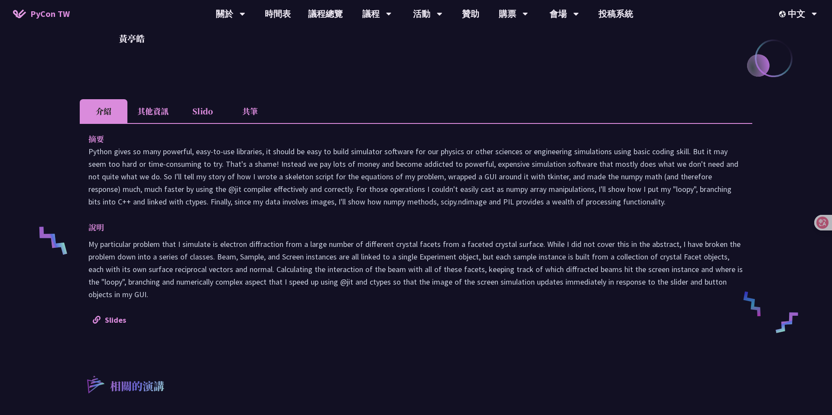
scroll to position [201, 0]
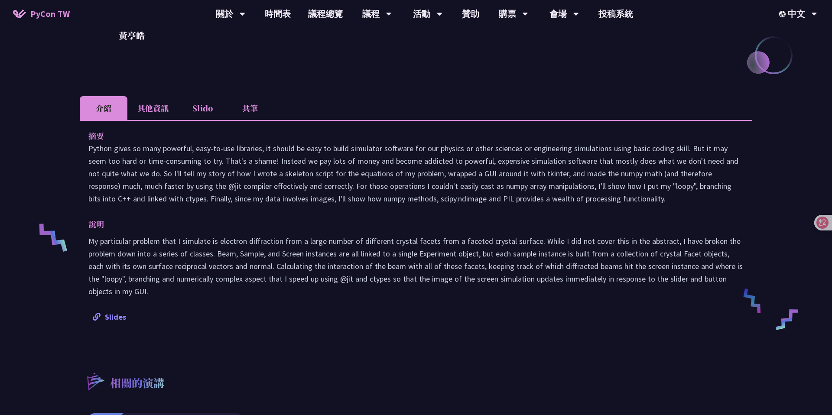
click at [117, 315] on link "Slides" at bounding box center [109, 317] width 33 height 10
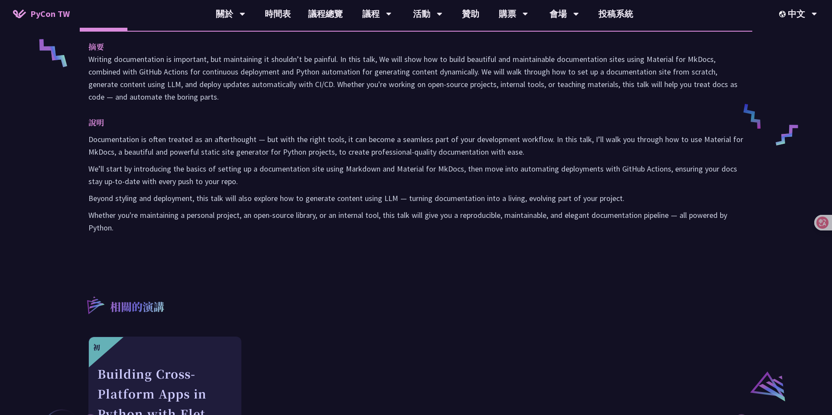
scroll to position [385, 0]
